Goal: Book appointment/travel/reservation

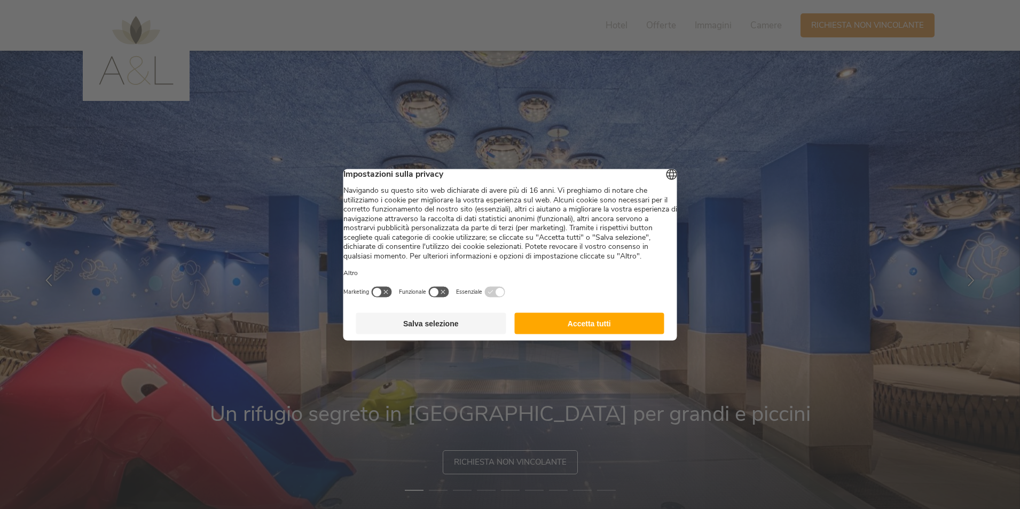
click at [459, 329] on button "Salva selezione" at bounding box center [431, 322] width 150 height 21
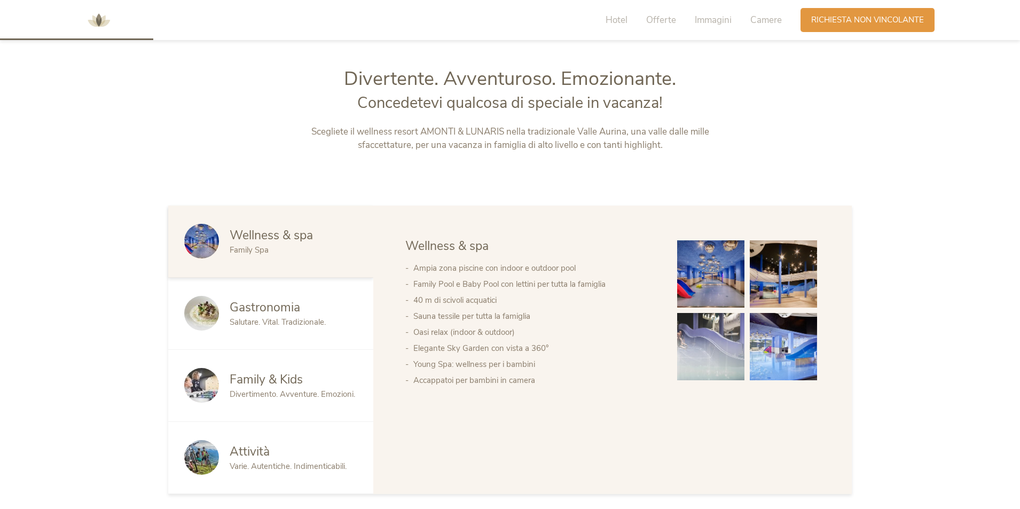
scroll to position [534, 0]
click at [716, 284] on img at bounding box center [710, 273] width 67 height 67
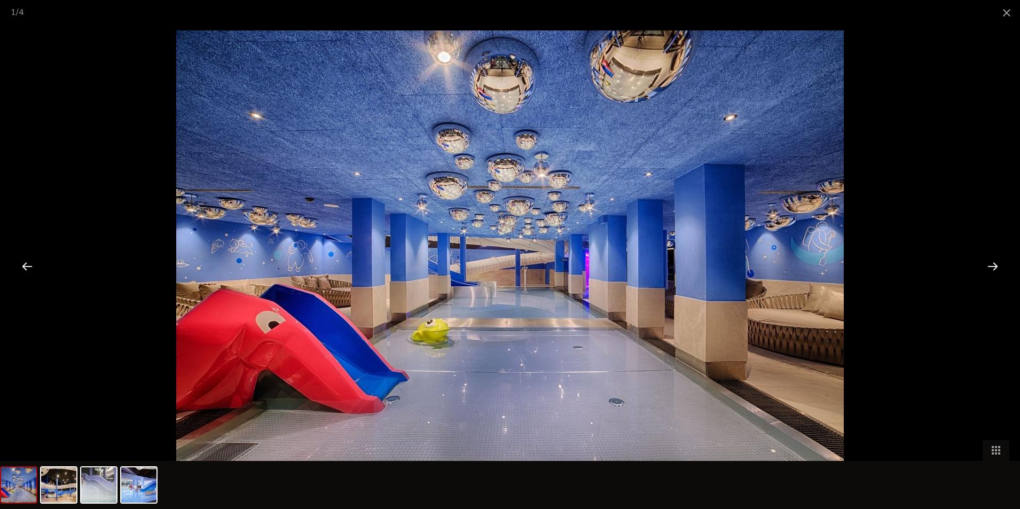
click at [987, 264] on div at bounding box center [992, 265] width 33 height 33
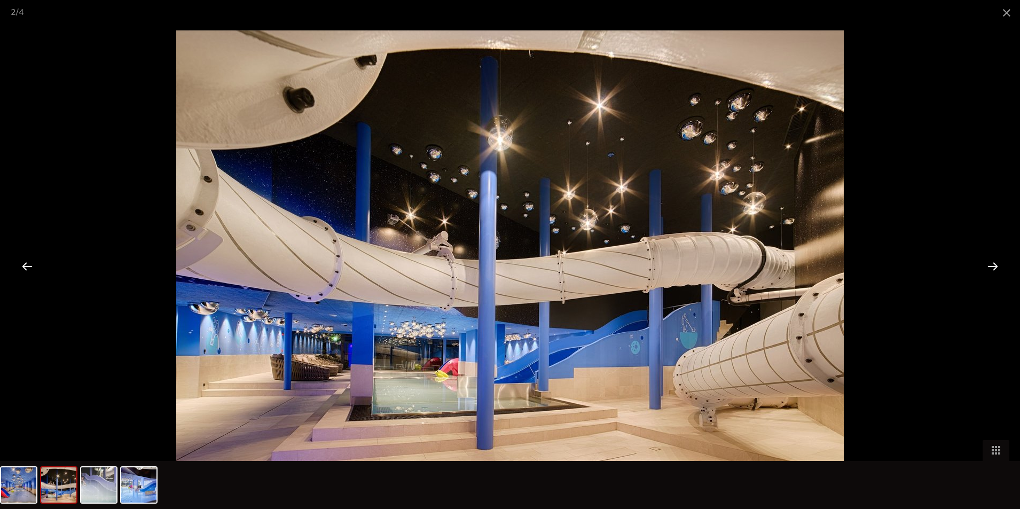
click at [987, 264] on div at bounding box center [992, 265] width 33 height 33
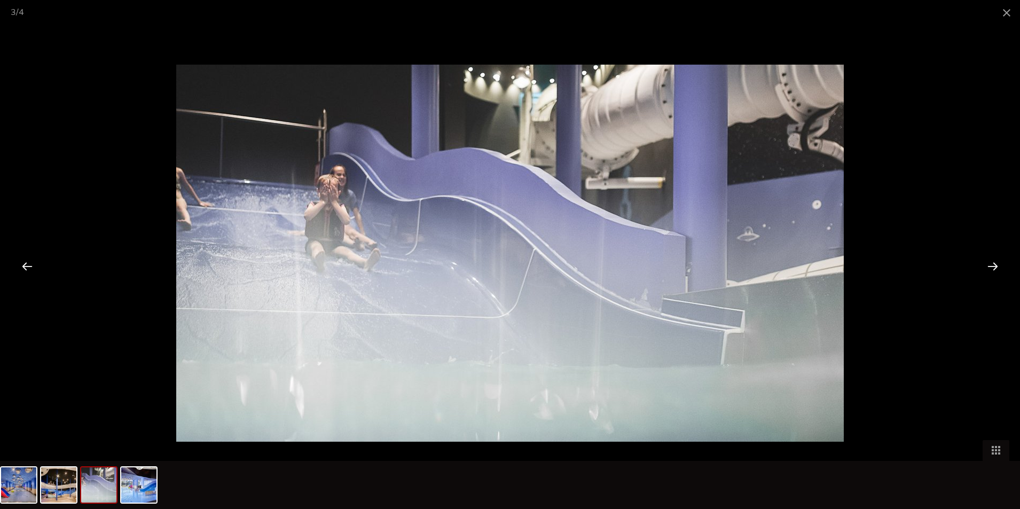
click at [987, 264] on div at bounding box center [992, 265] width 33 height 33
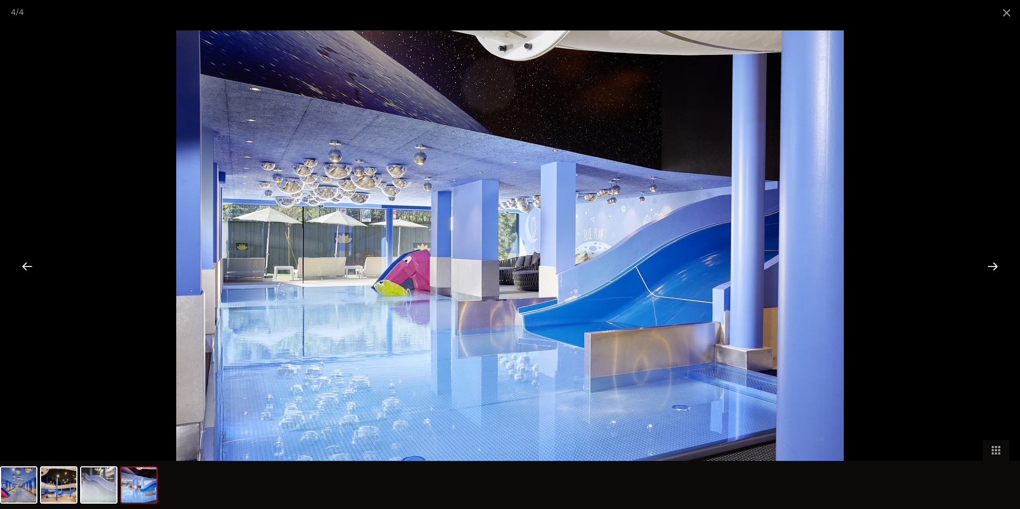
click at [987, 264] on div at bounding box center [992, 265] width 33 height 33
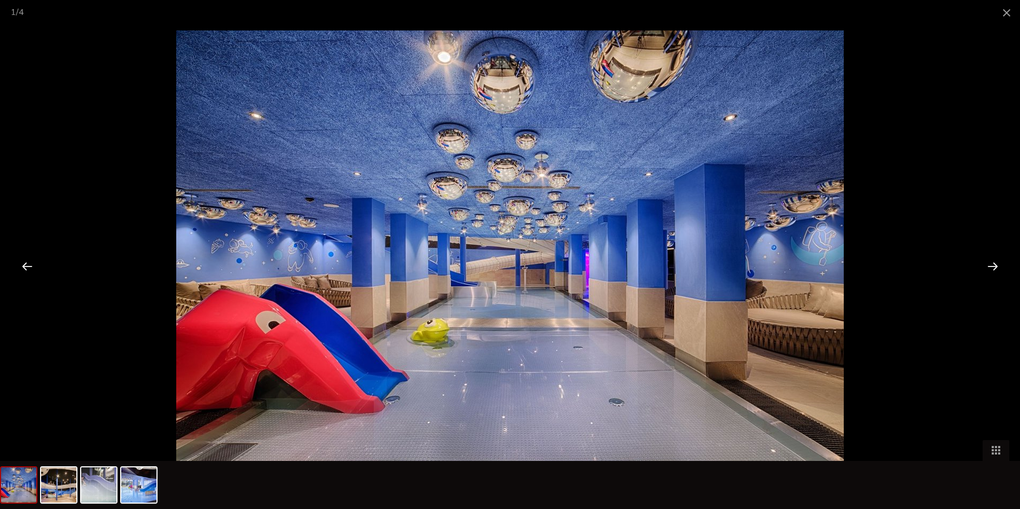
click at [987, 264] on div at bounding box center [992, 265] width 33 height 33
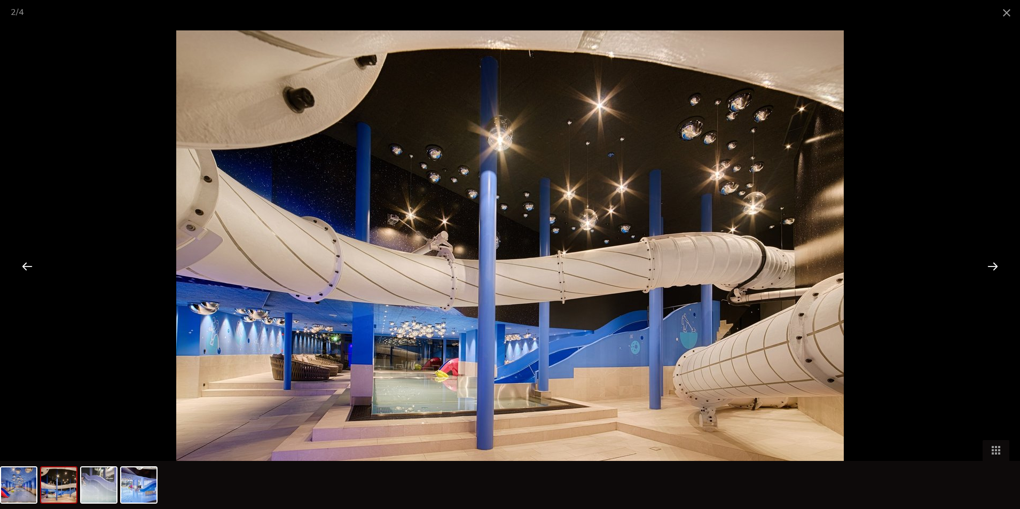
click at [987, 264] on div at bounding box center [992, 265] width 33 height 33
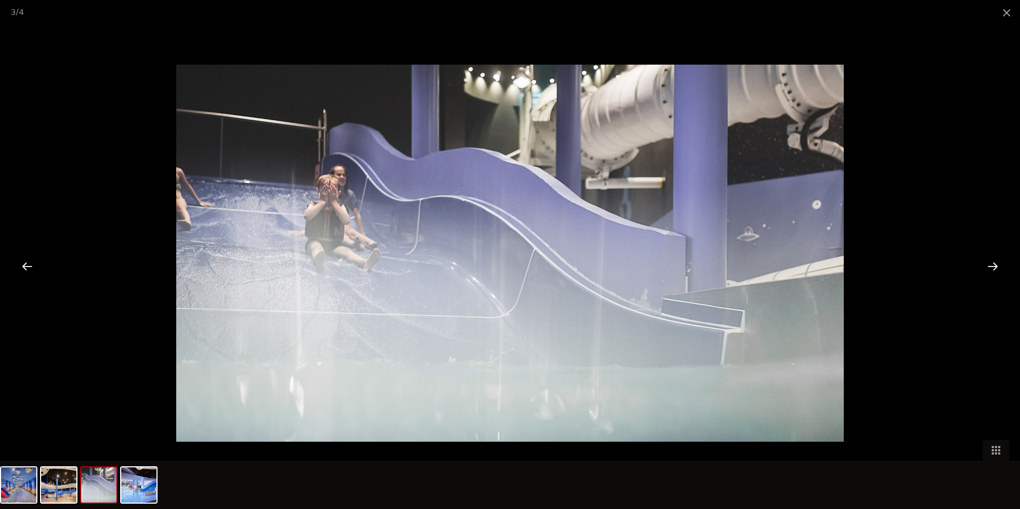
click at [987, 264] on div at bounding box center [992, 265] width 33 height 33
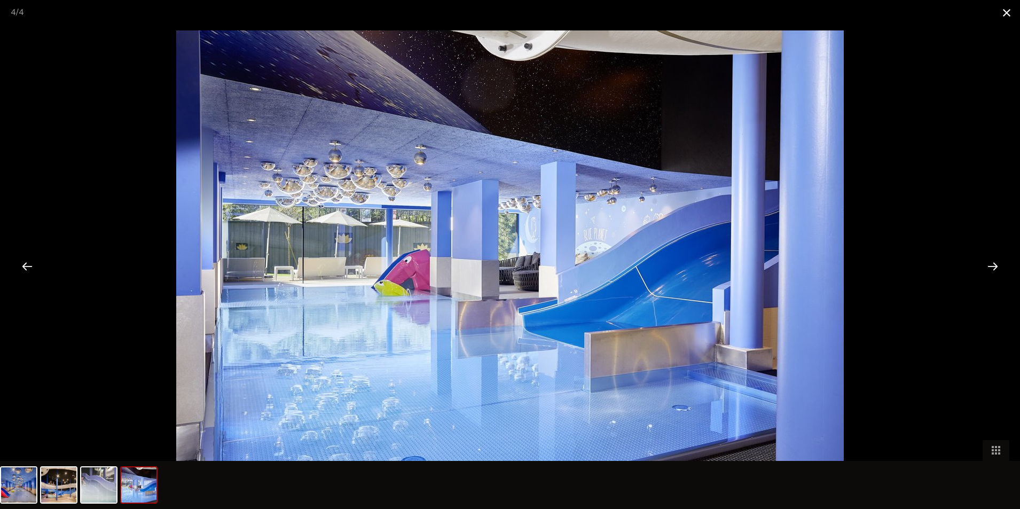
click at [1012, 12] on span at bounding box center [1006, 12] width 27 height 25
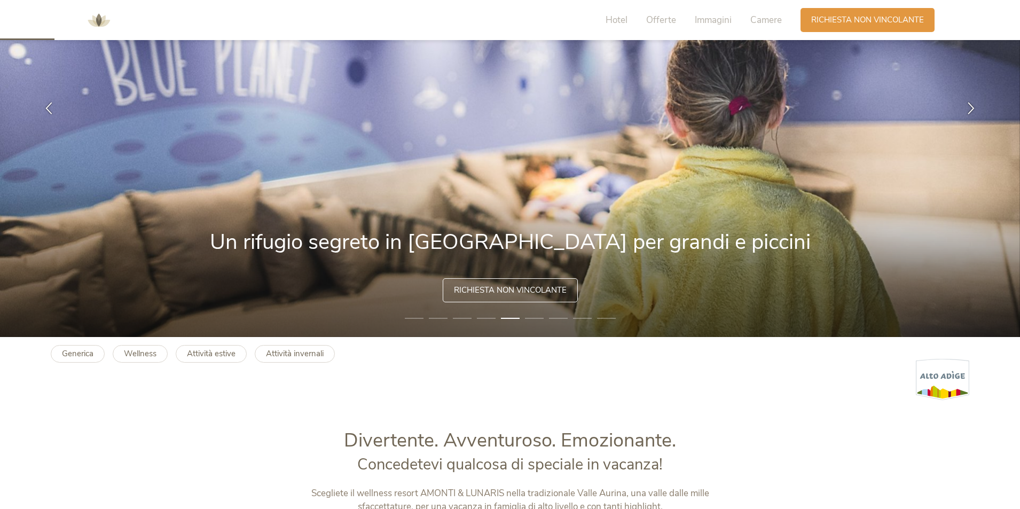
scroll to position [160, 0]
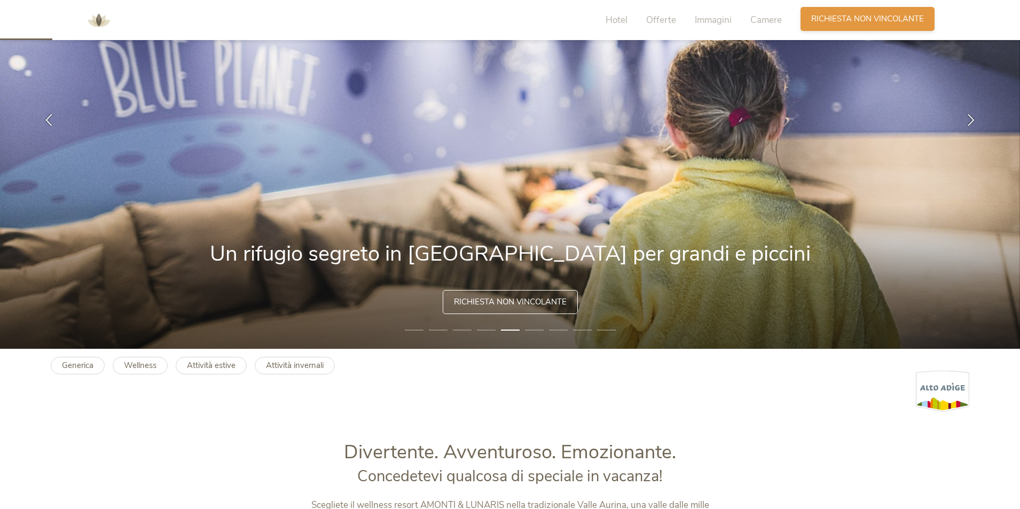
click at [835, 13] on span "Richiesta non vincolante" at bounding box center [867, 18] width 113 height 11
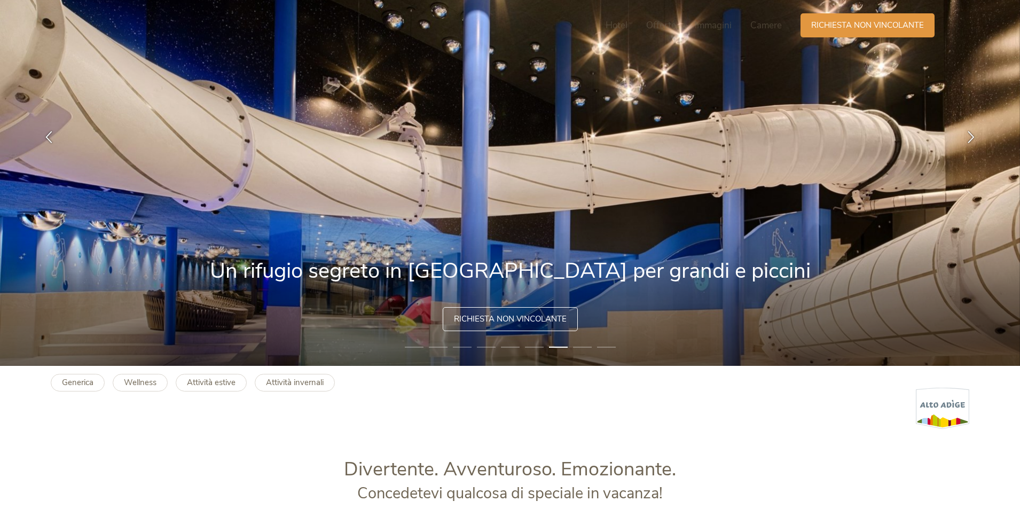
scroll to position [0, 0]
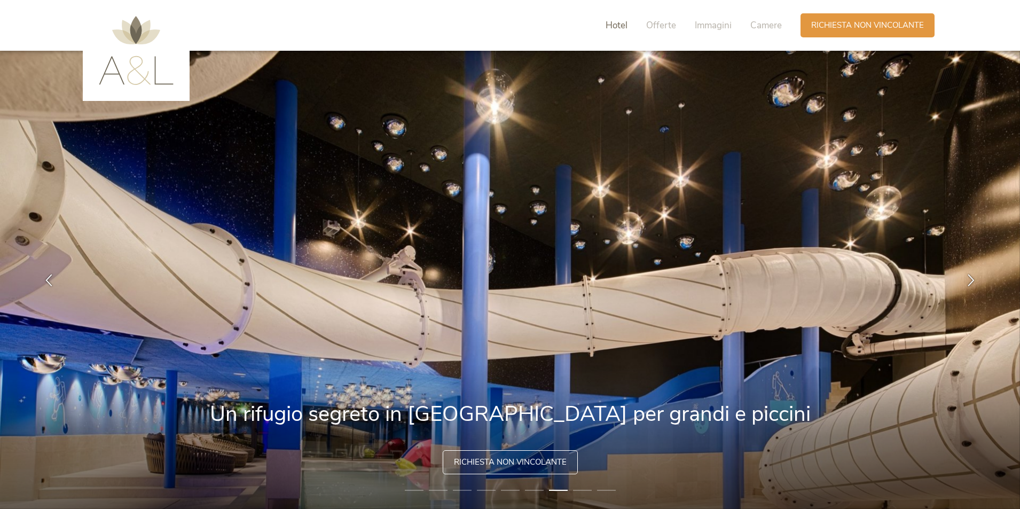
click at [625, 21] on span "Hotel" at bounding box center [617, 25] width 22 height 12
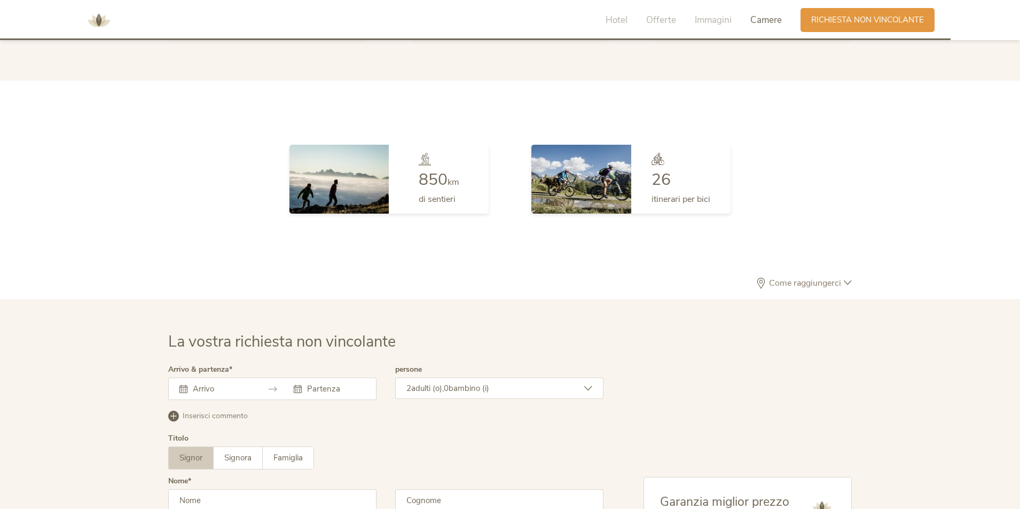
scroll to position [2914, 0]
click at [834, 286] on span "Come raggiungerci" at bounding box center [804, 284] width 77 height 9
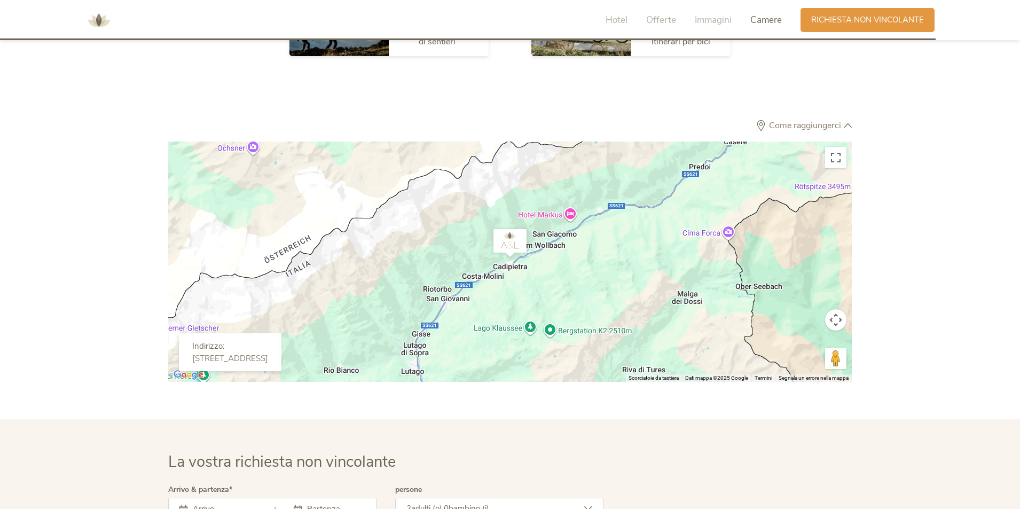
scroll to position [3128, 0]
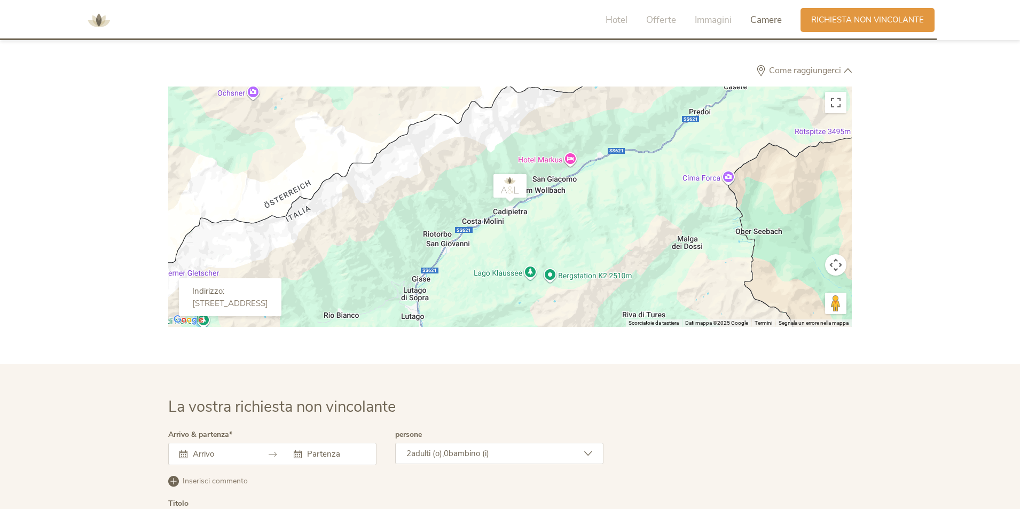
drag, startPoint x: 580, startPoint y: 248, endPoint x: 652, endPoint y: 263, distance: 73.1
click at [614, 226] on div at bounding box center [510, 207] width 684 height 240
click at [551, 241] on div at bounding box center [510, 207] width 684 height 240
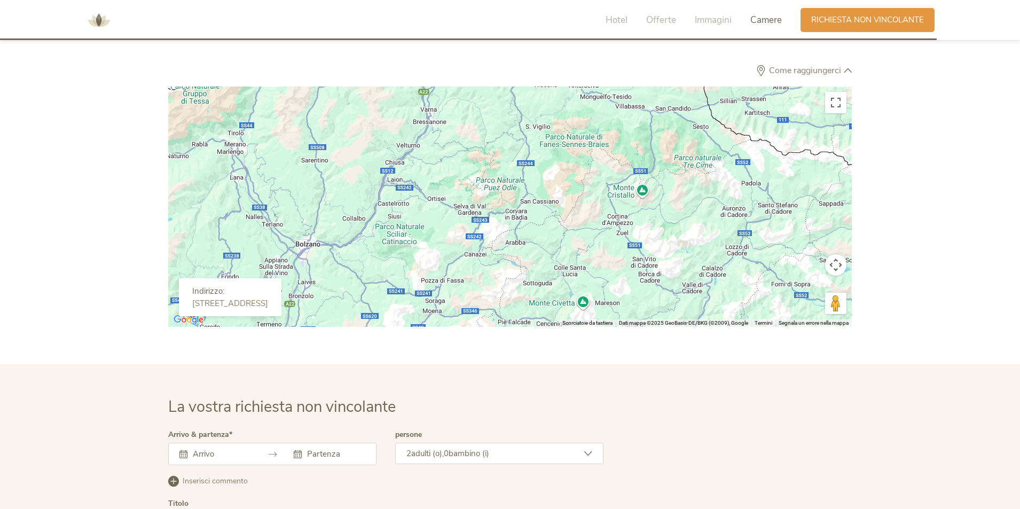
drag, startPoint x: 577, startPoint y: 276, endPoint x: 591, endPoint y: 0, distance: 275.9
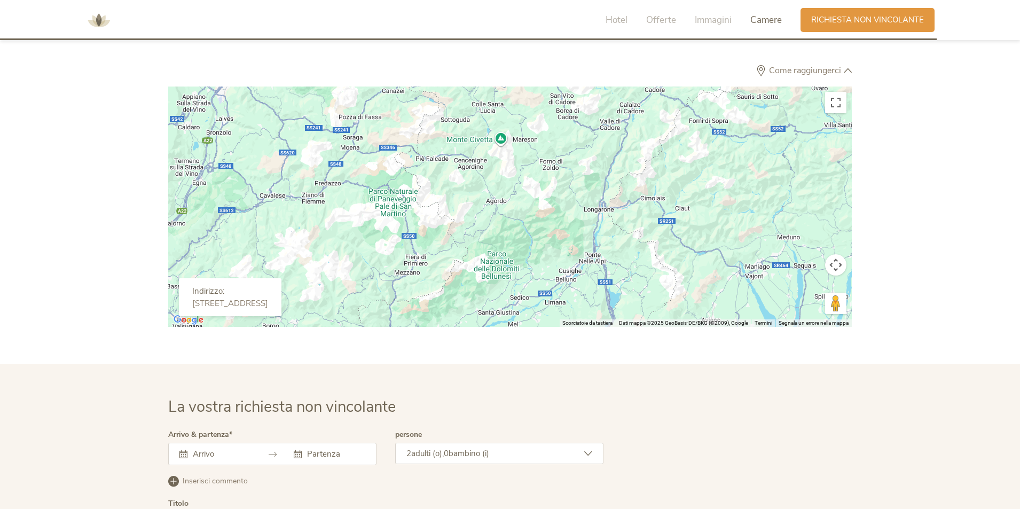
drag, startPoint x: 639, startPoint y: 241, endPoint x: 554, endPoint y: 71, distance: 189.9
click at [554, 71] on div "Come raggiungerci ← Sposta a sinistra → Sposta a destra ↑ Sposta in alto ↓ Spos…" at bounding box center [510, 196] width 726 height 262
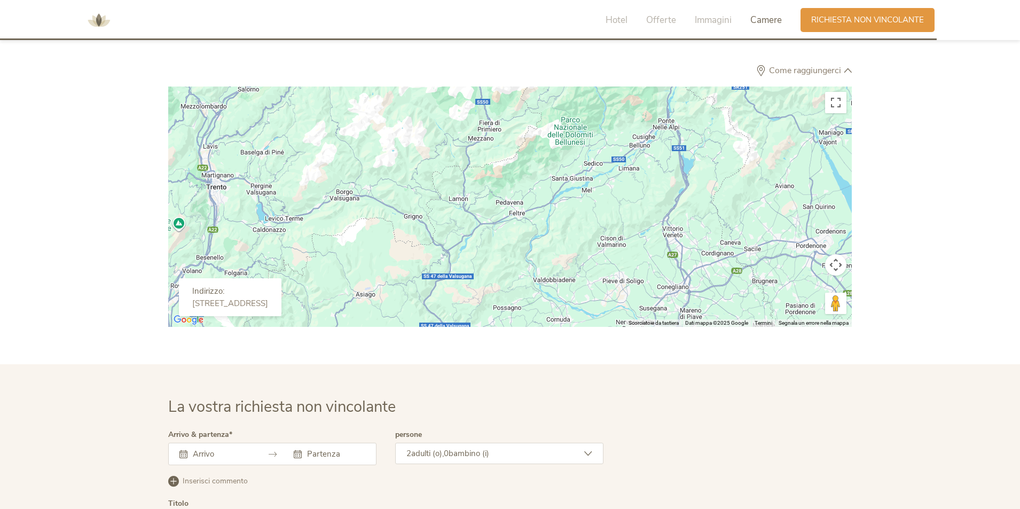
drag, startPoint x: 554, startPoint y: 261, endPoint x: 629, endPoint y: 127, distance: 153.5
click at [629, 127] on div at bounding box center [510, 207] width 684 height 240
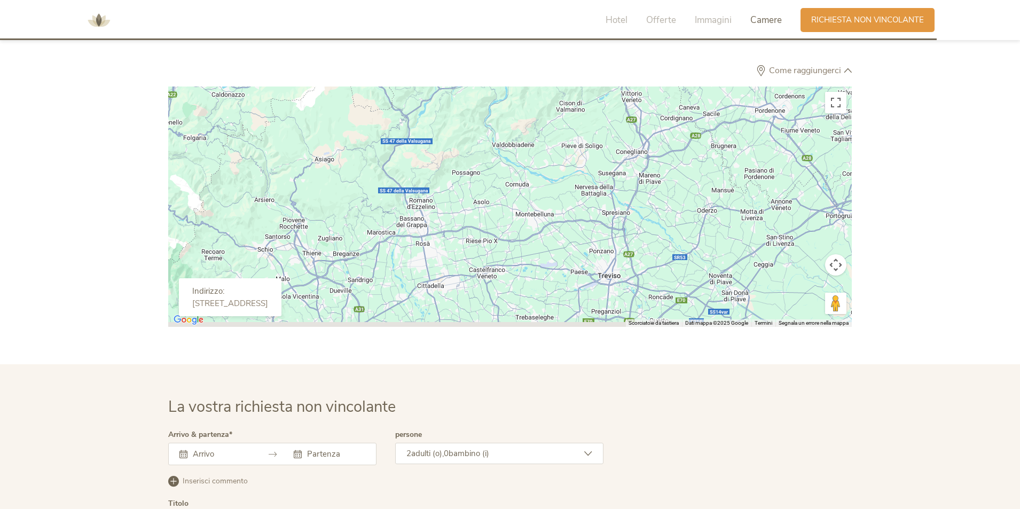
drag, startPoint x: 630, startPoint y: 263, endPoint x: 587, endPoint y: 127, distance: 142.6
click at [587, 127] on div at bounding box center [510, 207] width 684 height 240
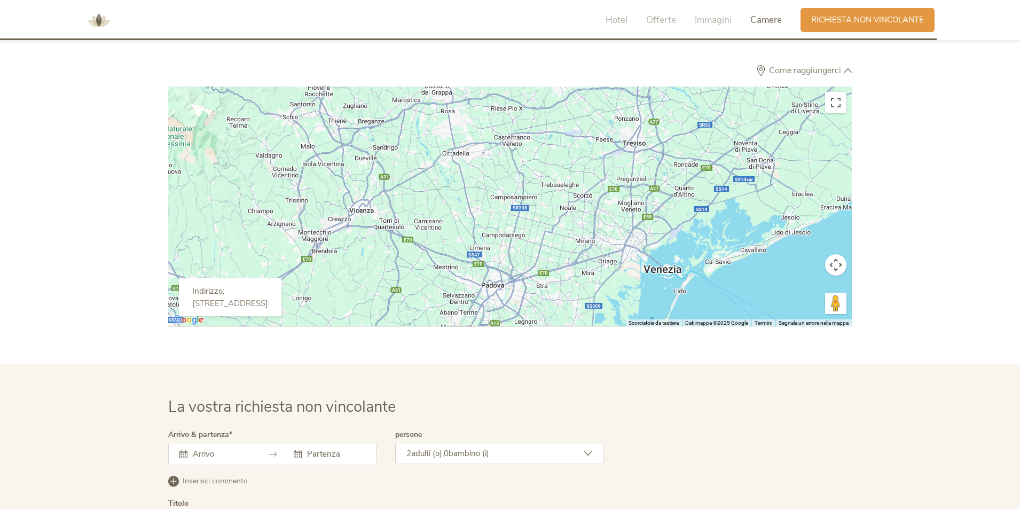
drag, startPoint x: 500, startPoint y: 295, endPoint x: 541, endPoint y: 127, distance: 173.2
click at [541, 127] on div at bounding box center [510, 207] width 684 height 240
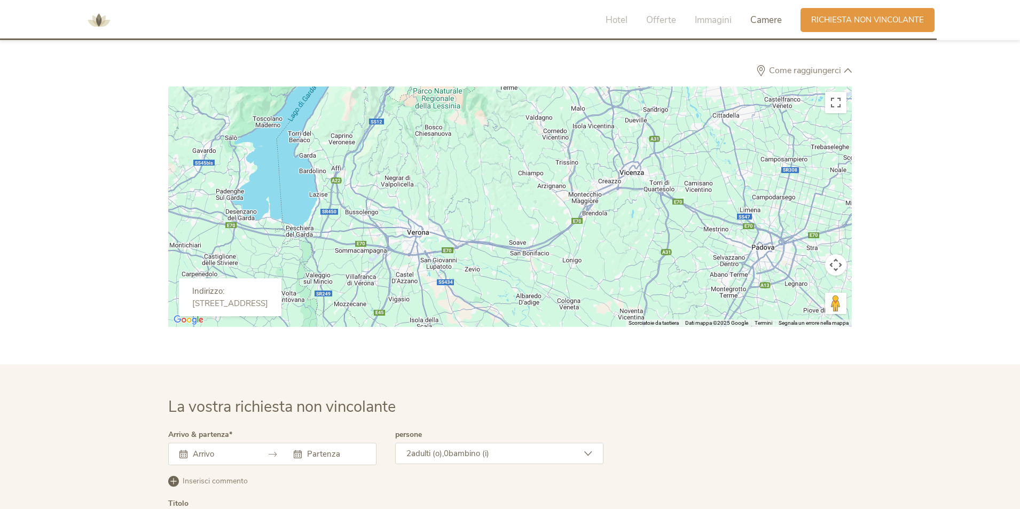
drag, startPoint x: 516, startPoint y: 296, endPoint x: 703, endPoint y: 332, distance: 190.2
click at [703, 332] on section "Come raggiungerci ← Sposta a sinistra → Sposta a destra ↑ Sposta in alto ↓ Spos…" at bounding box center [510, 388] width 1020 height 647
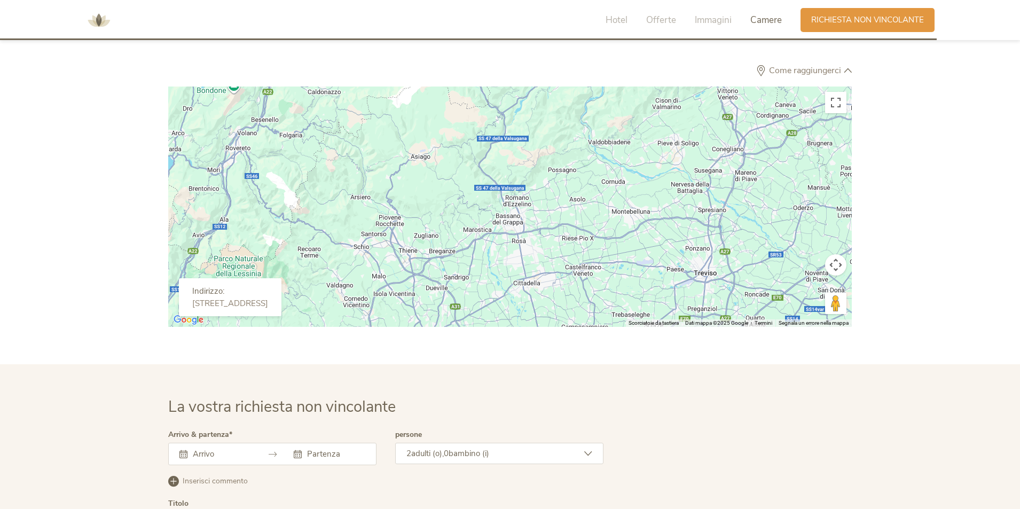
drag, startPoint x: 741, startPoint y: 182, endPoint x: 595, endPoint y: 342, distance: 216.6
click at [595, 342] on section "Come raggiungerci ← Sposta a sinistra → Sposta a destra ↑ Sposta in alto ↓ Spos…" at bounding box center [510, 388] width 1020 height 647
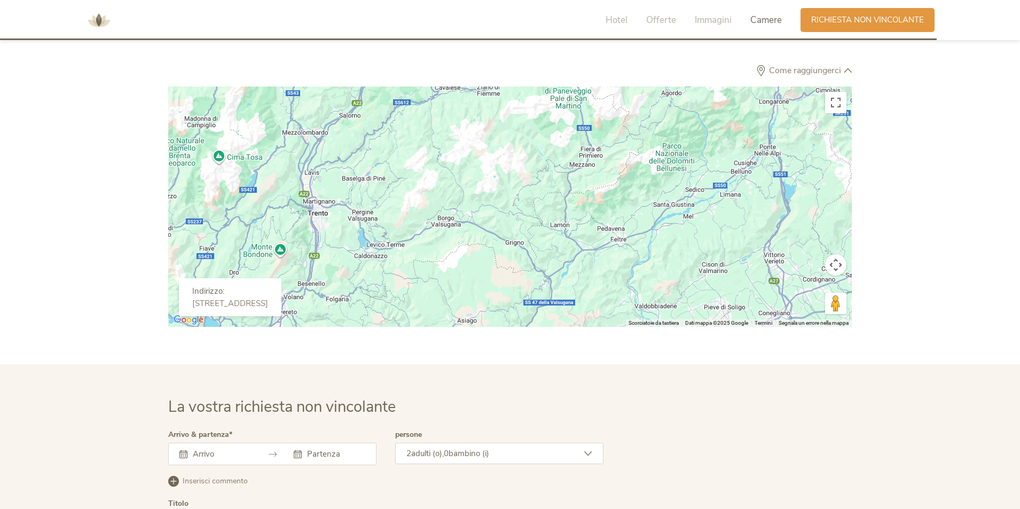
drag, startPoint x: 563, startPoint y: 229, endPoint x: 610, endPoint y: 399, distance: 177.4
click at [610, 399] on section "Come raggiungerci ← Sposta a sinistra → Sposta a destra ↑ Sposta in alto ↓ Spos…" at bounding box center [510, 388] width 1020 height 647
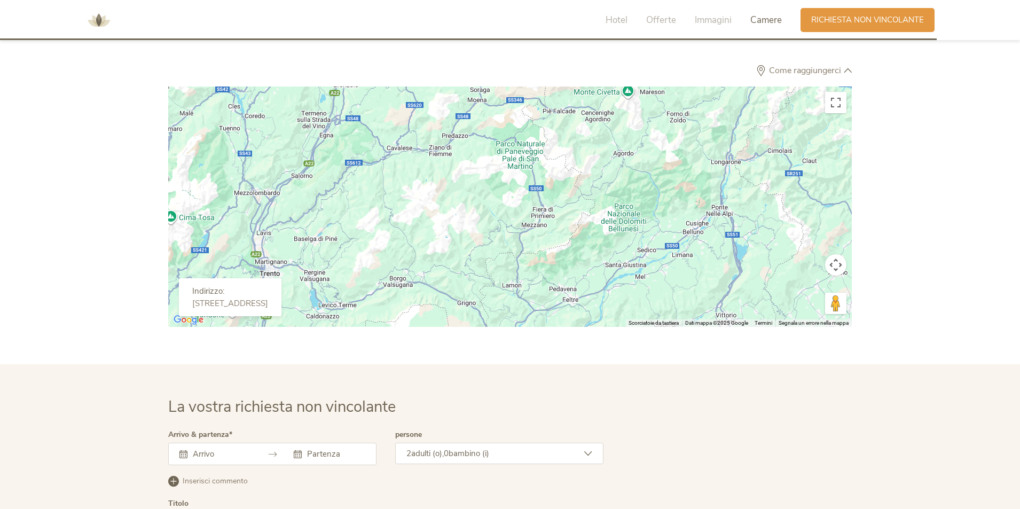
drag, startPoint x: 640, startPoint y: 233, endPoint x: 537, endPoint y: 315, distance: 131.8
click at [537, 315] on div at bounding box center [510, 207] width 684 height 240
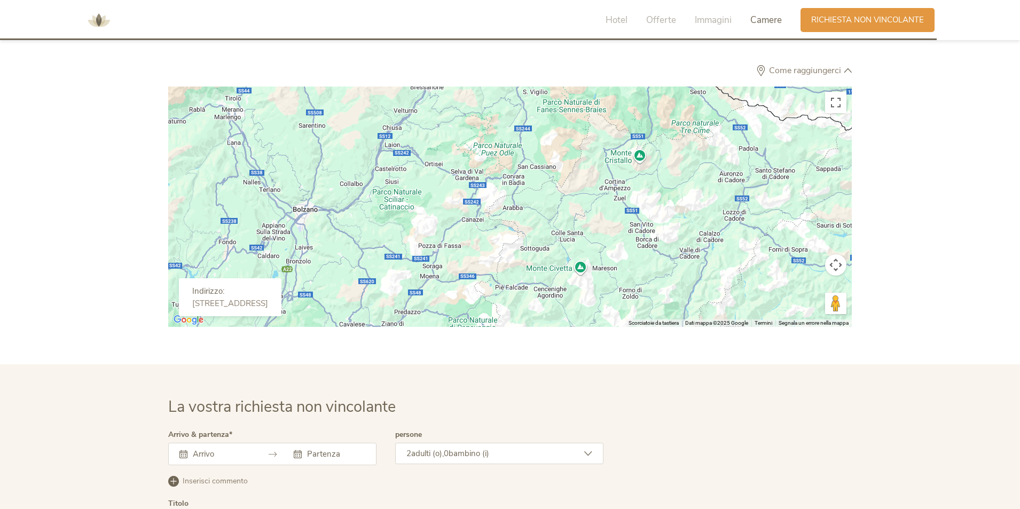
drag, startPoint x: 593, startPoint y: 207, endPoint x: 598, endPoint y: 340, distance: 133.0
click at [598, 340] on section "Come raggiungerci ← Sposta a sinistra → Sposta a destra ↑ Sposta in alto ↓ Spos…" at bounding box center [510, 388] width 1020 height 647
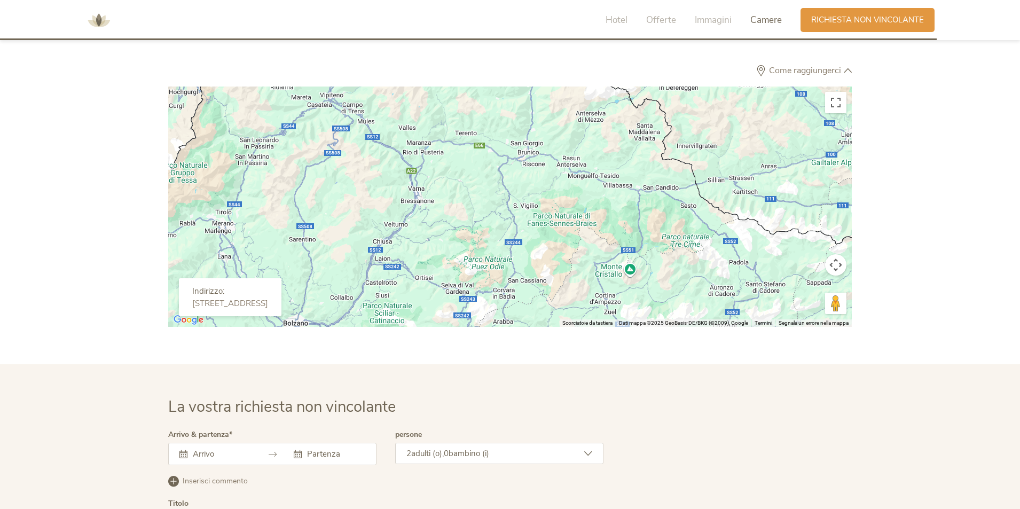
drag, startPoint x: 578, startPoint y: 195, endPoint x: 574, endPoint y: 294, distance: 98.9
click at [568, 313] on div at bounding box center [510, 207] width 684 height 240
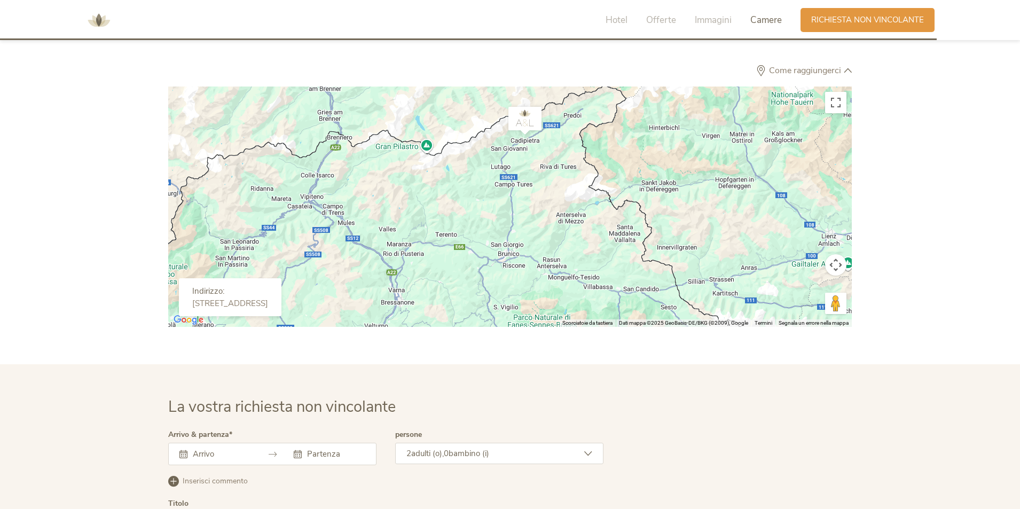
drag, startPoint x: 600, startPoint y: 193, endPoint x: 580, endPoint y: 298, distance: 106.5
click at [580, 298] on div at bounding box center [510, 207] width 684 height 240
